Goal: Obtain resource: Download file/media

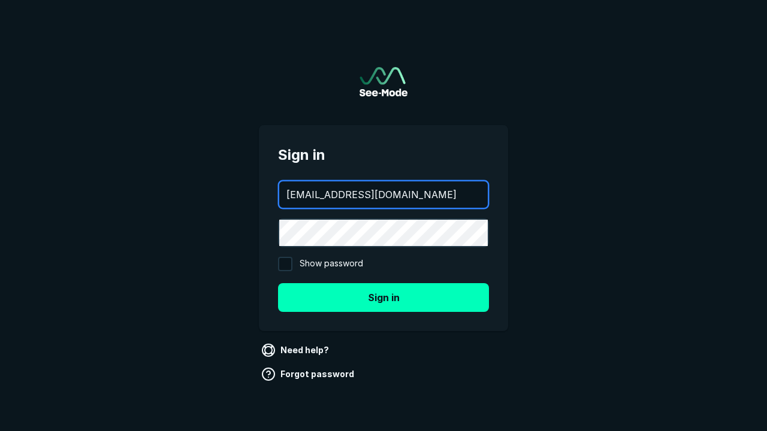
type input "[EMAIL_ADDRESS][DOMAIN_NAME]"
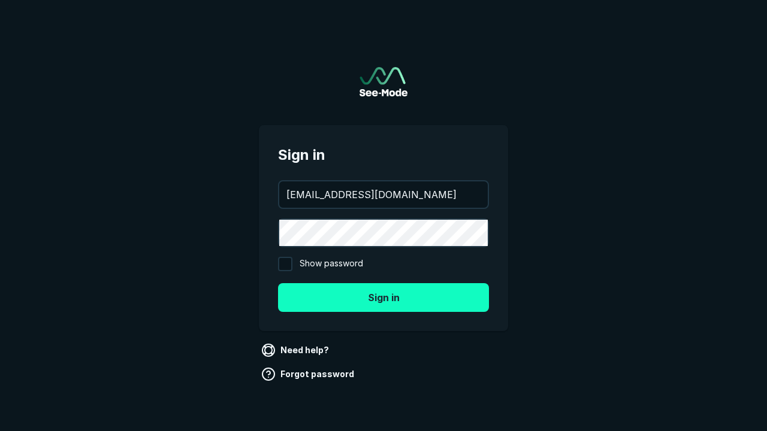
click at [383, 297] on button "Sign in" at bounding box center [383, 297] width 211 height 29
